Goal: Task Accomplishment & Management: Manage account settings

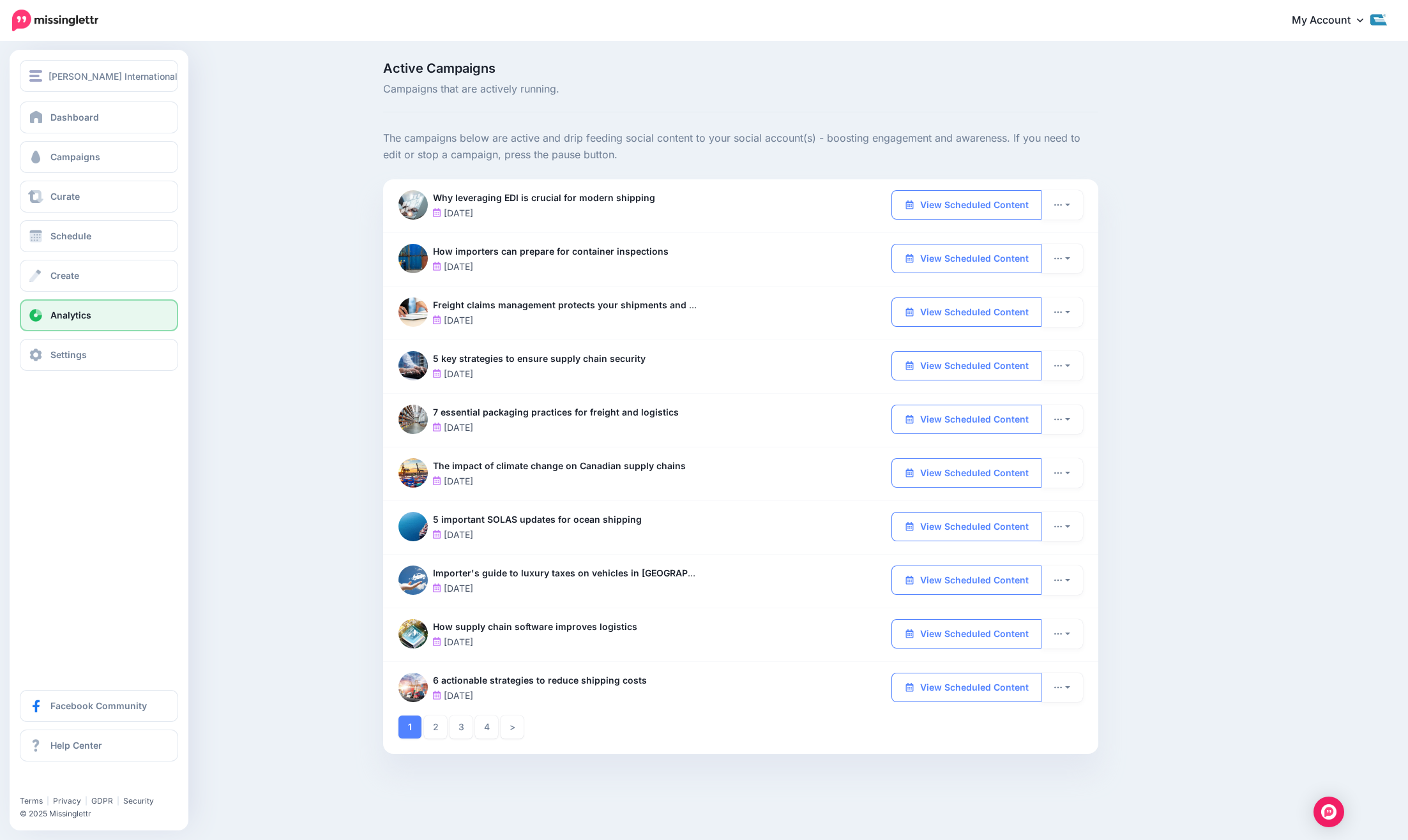
click at [75, 318] on span "Analytics" at bounding box center [71, 314] width 41 height 11
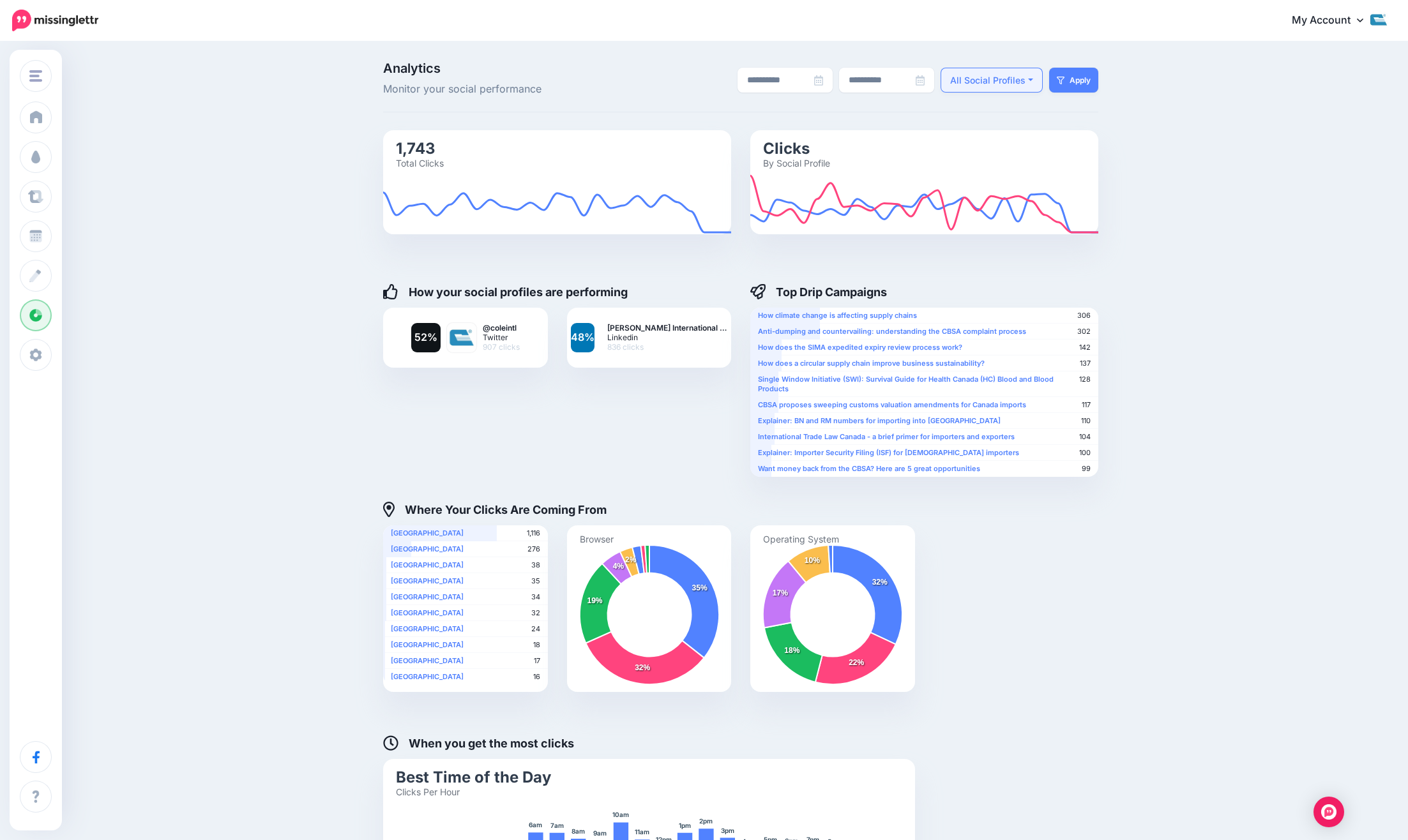
click at [1031, 83] on button "All Social Profiles" at bounding box center [992, 79] width 102 height 25
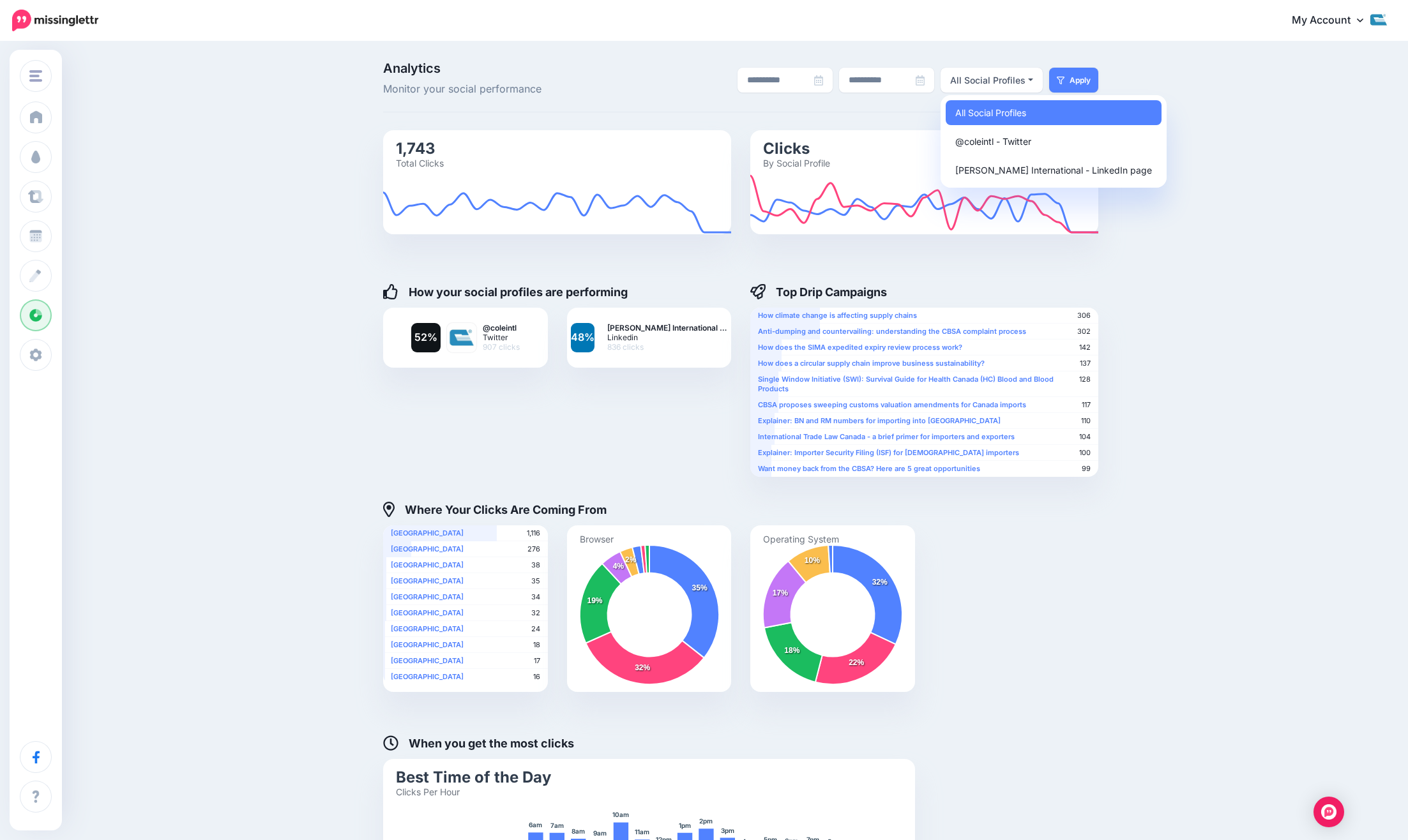
click at [1196, 115] on div "**********" at bounding box center [704, 472] width 1408 height 859
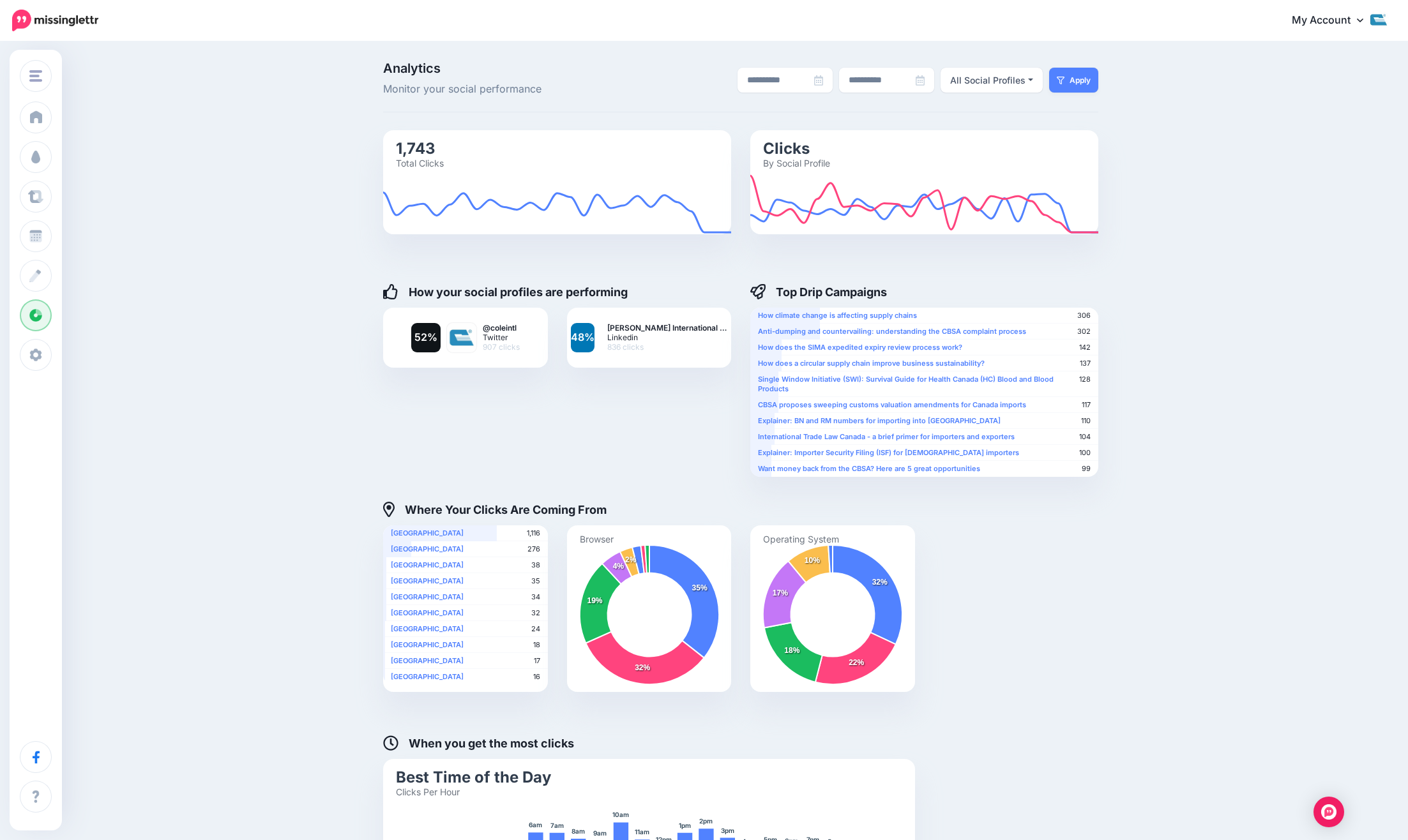
click at [859, 293] on h4 "Top Drip Campaigns" at bounding box center [818, 291] width 136 height 15
click at [1026, 81] on button "All Social Profiles" at bounding box center [992, 79] width 102 height 25
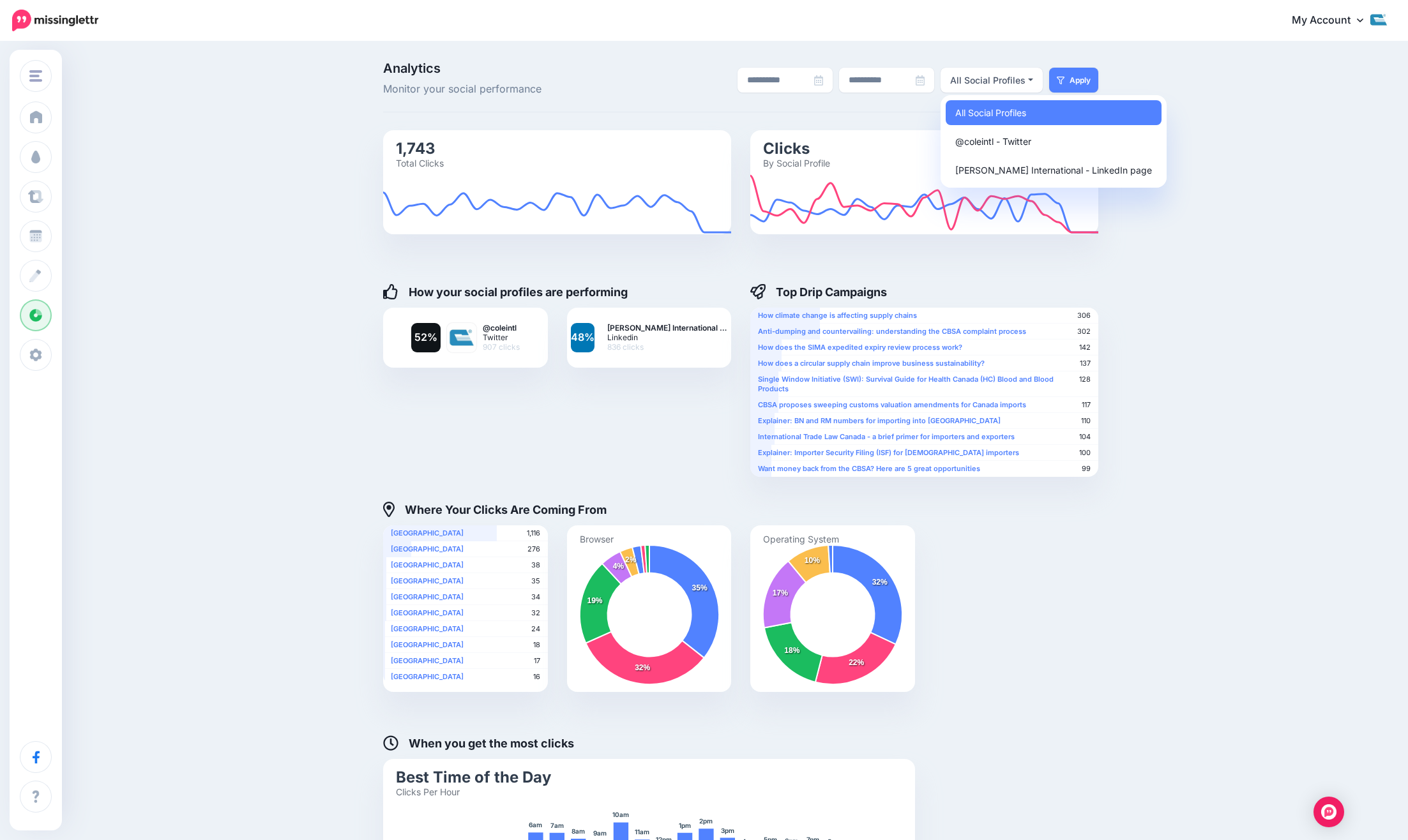
click at [1244, 164] on div "**********" at bounding box center [704, 472] width 1408 height 859
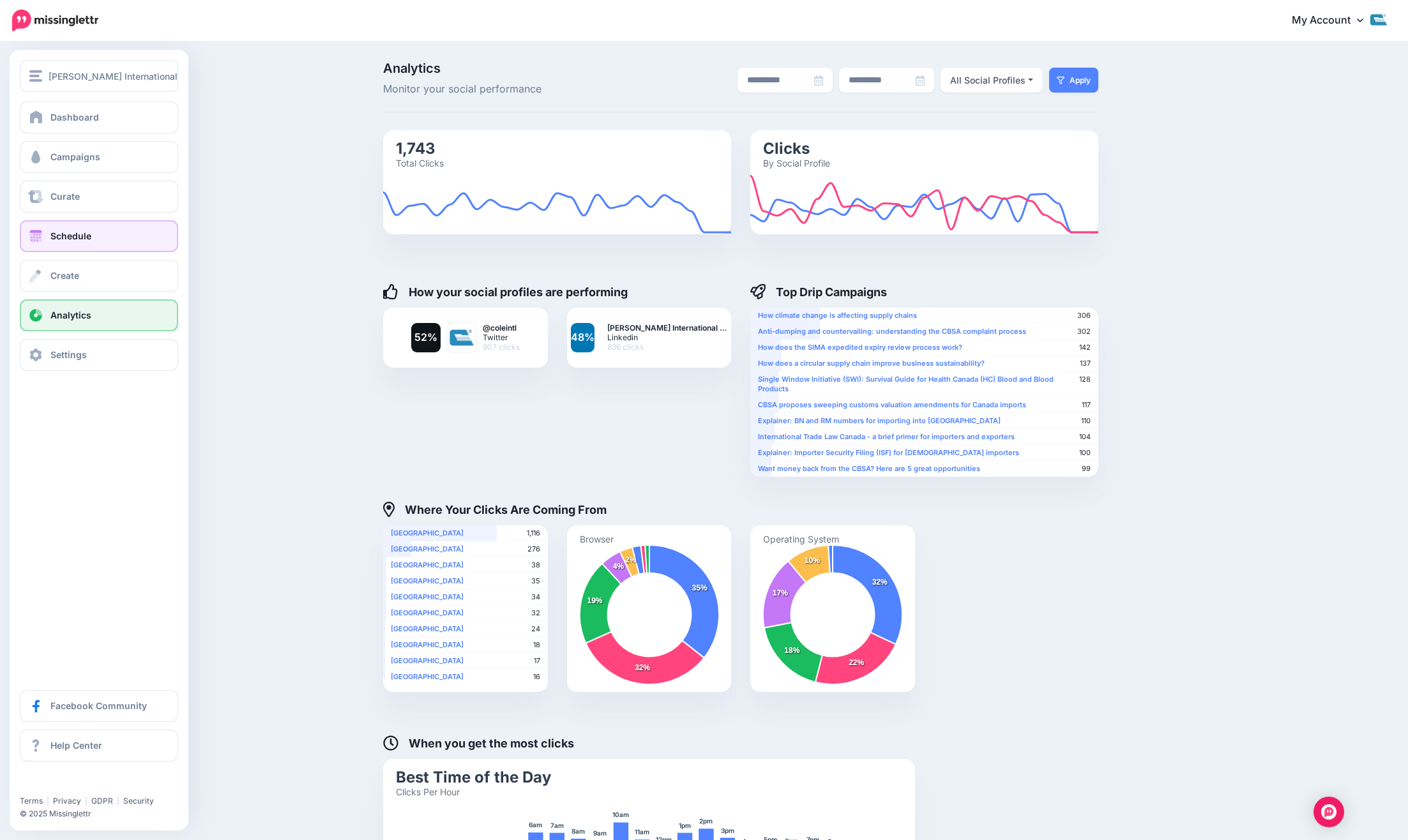
click at [89, 235] on span "Schedule" at bounding box center [71, 235] width 41 height 11
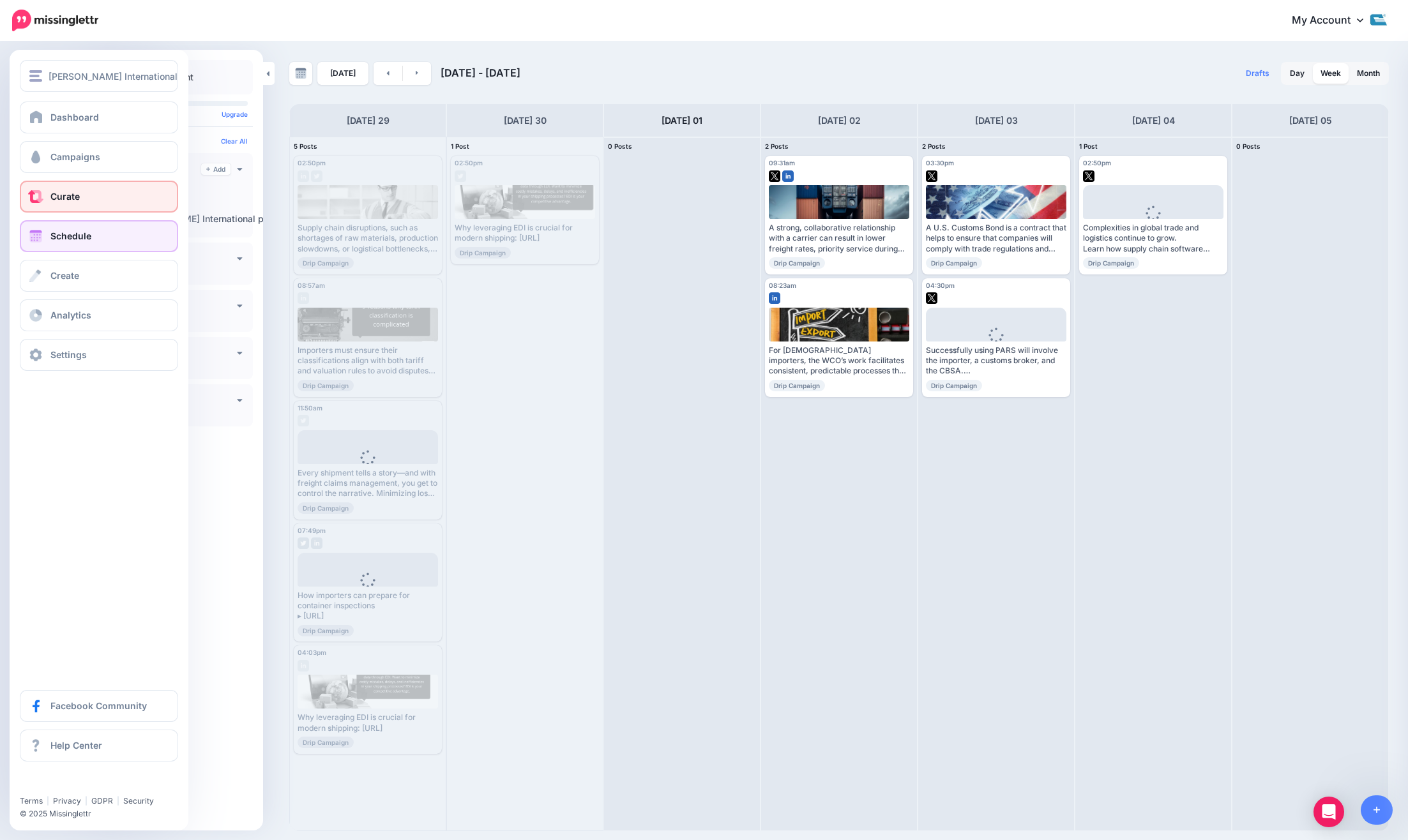
click at [54, 197] on span "Curate" at bounding box center [65, 196] width 29 height 11
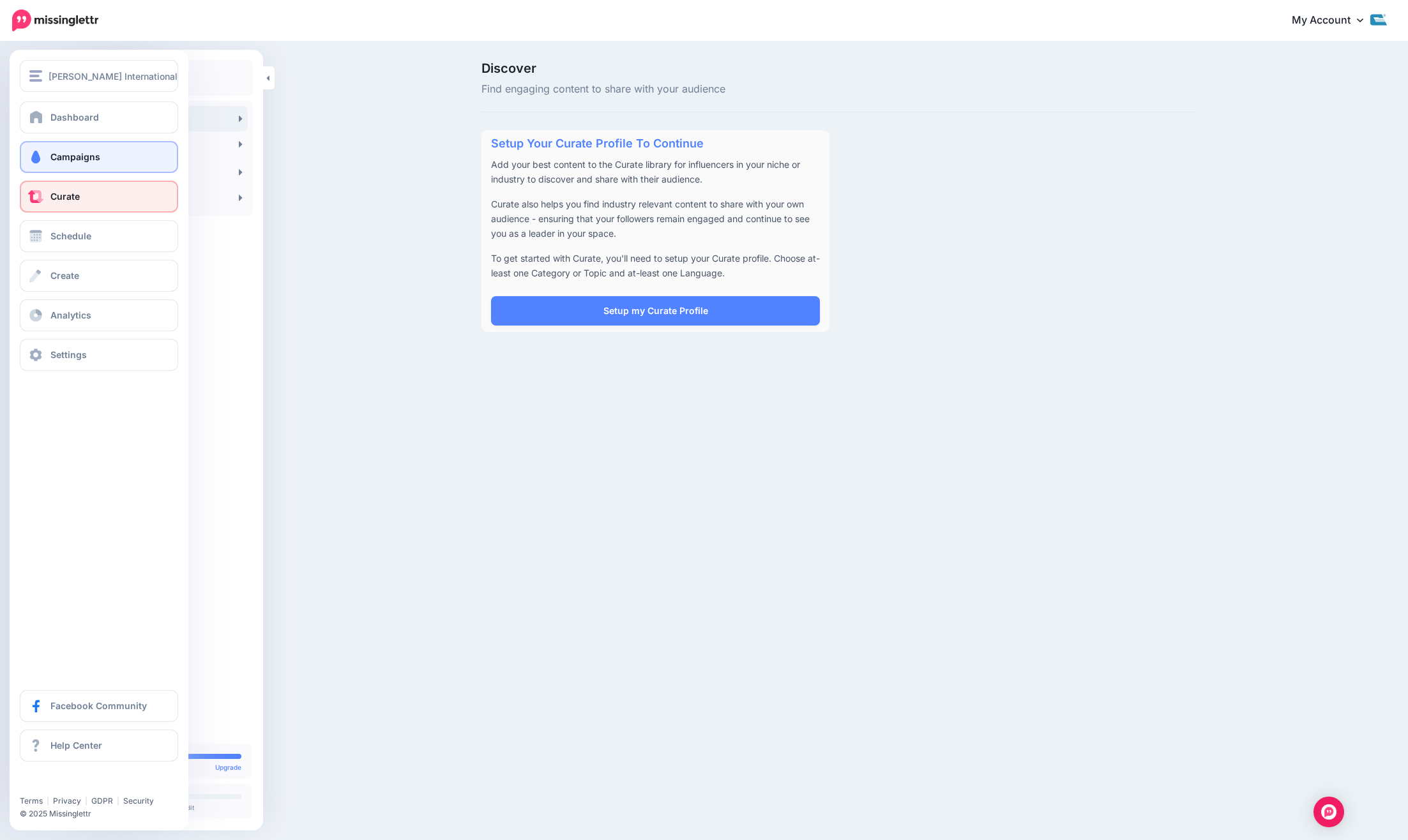
click at [80, 159] on span "Campaigns" at bounding box center [75, 157] width 49 height 11
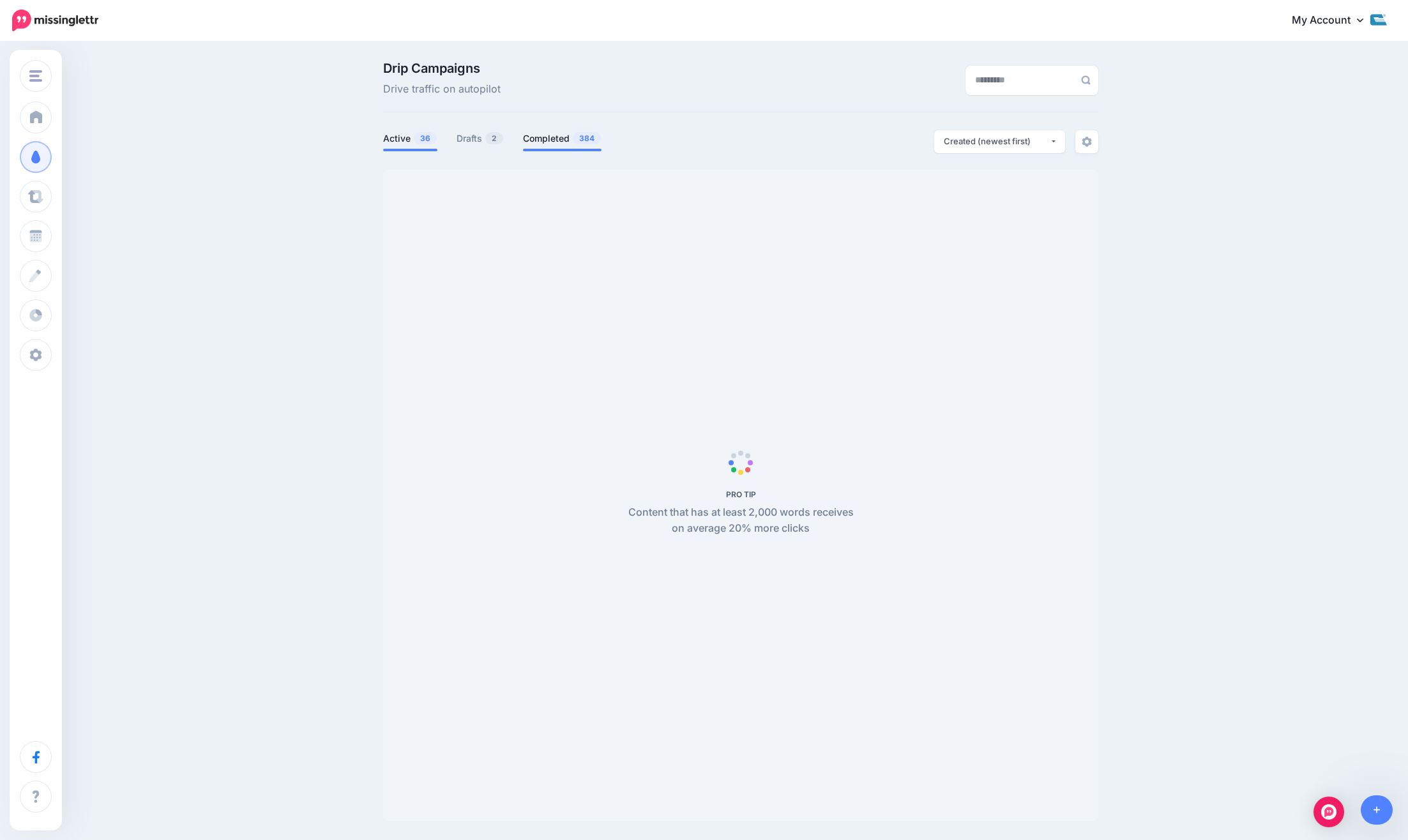
click at [562, 137] on link "Completed 384" at bounding box center [563, 139] width 78 height 15
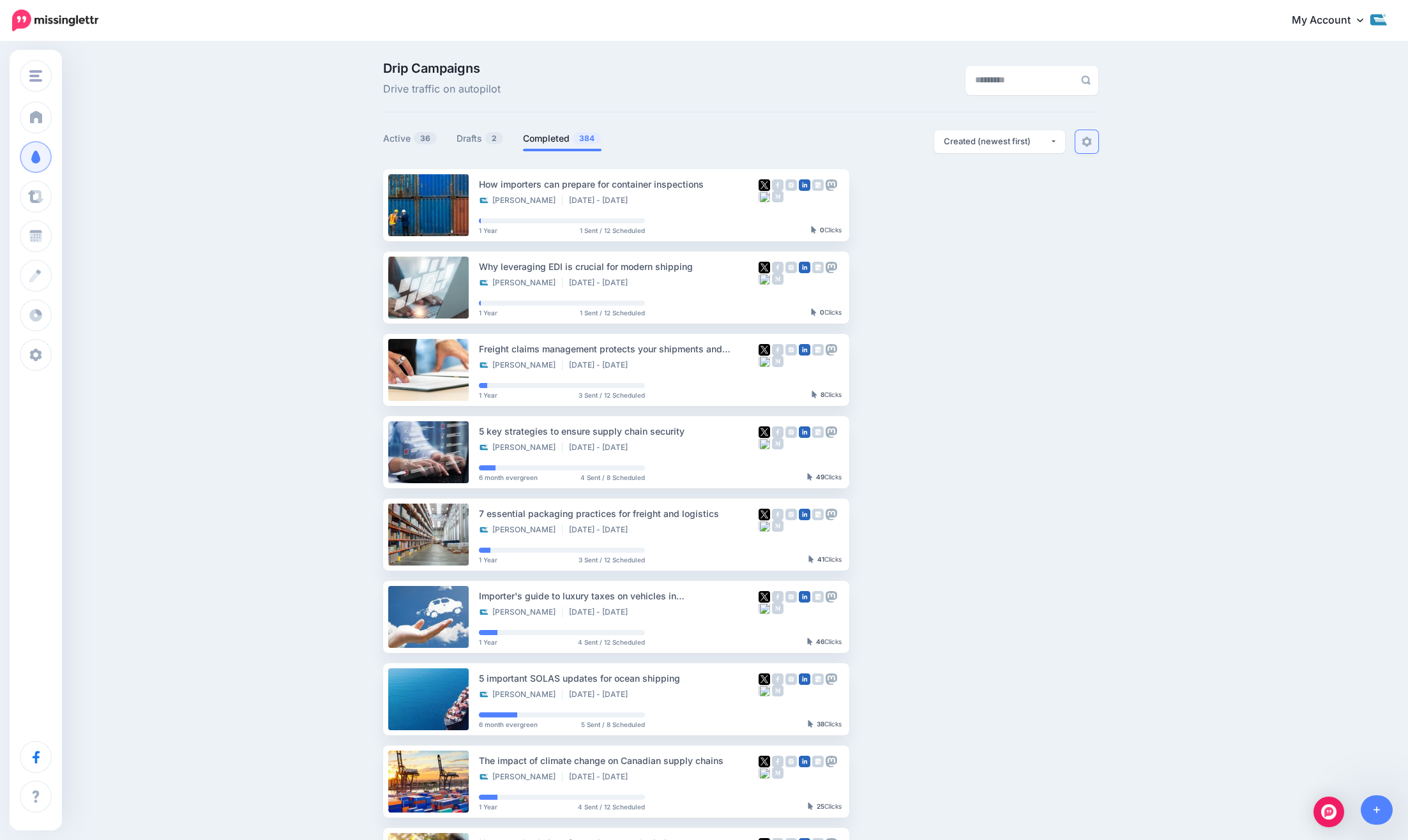
click at [1087, 141] on img at bounding box center [1087, 141] width 10 height 10
click at [1083, 136] on img at bounding box center [1087, 141] width 10 height 10
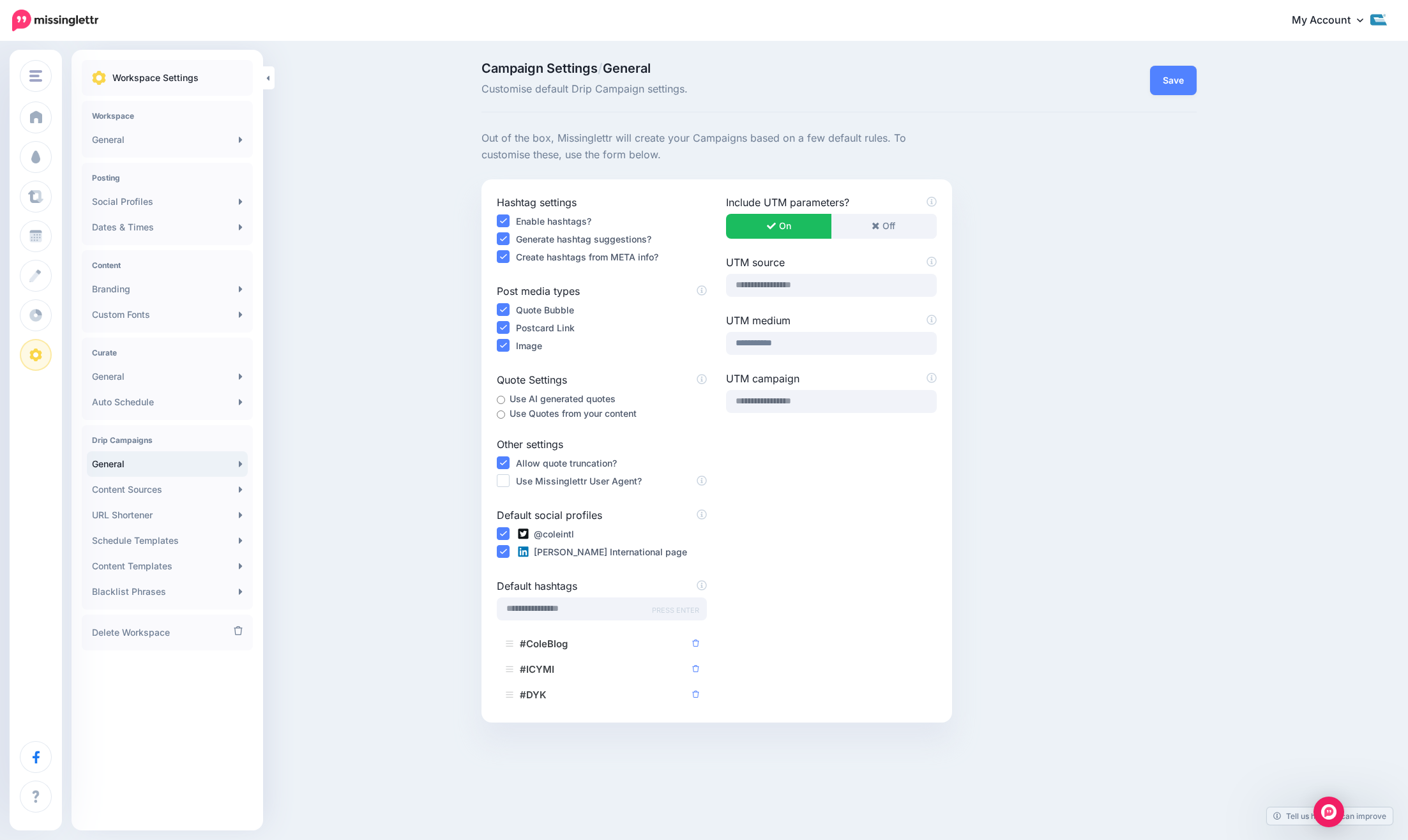
click at [338, 278] on div "Campaign Settings / General Customise default Drip Campaign settings. Save Hash…" at bounding box center [704, 440] width 1408 height 795
